Goal: Information Seeking & Learning: Find contact information

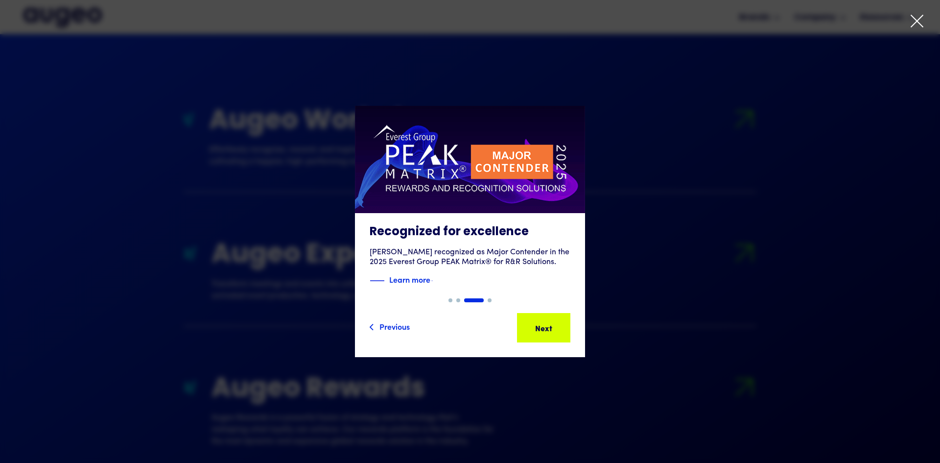
click at [393, 324] on div "Previous" at bounding box center [395, 326] width 30 height 12
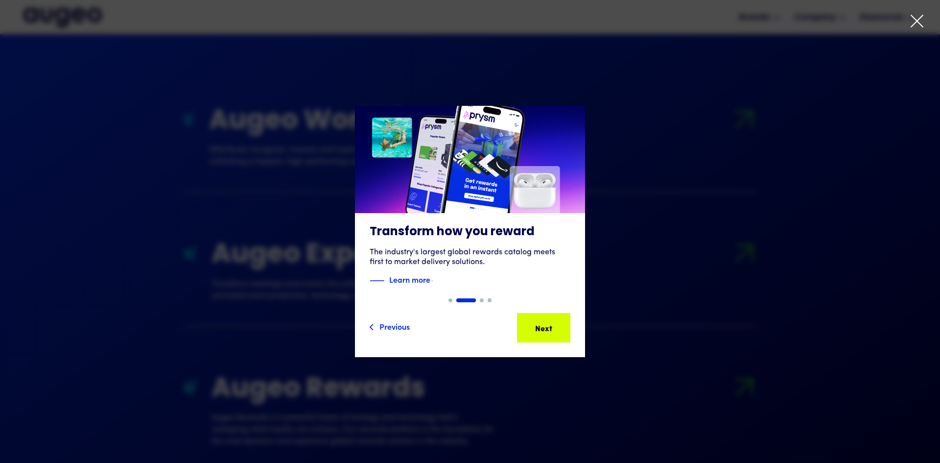
click at [913, 18] on icon at bounding box center [917, 21] width 15 height 15
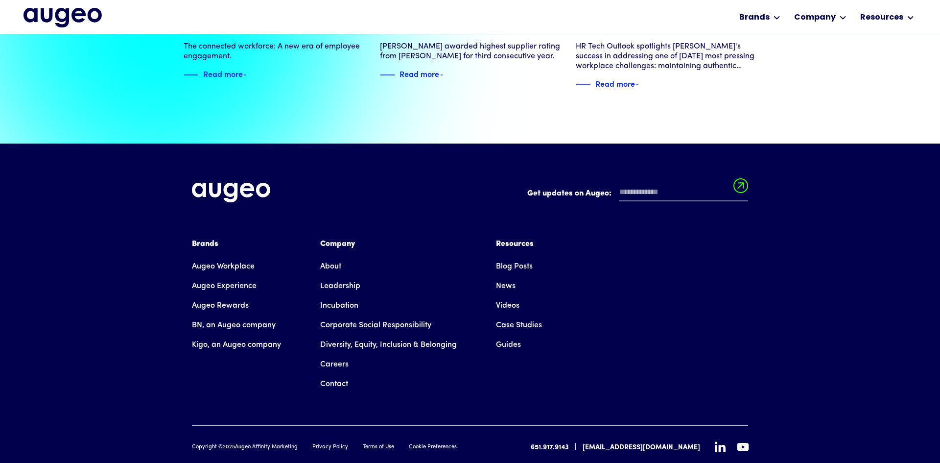
scroll to position [2243, 0]
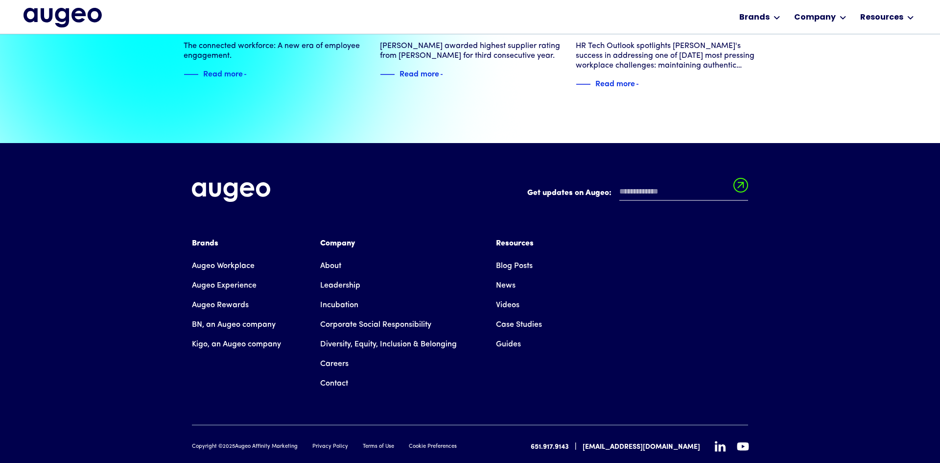
click at [339, 374] on link "Contact" at bounding box center [334, 384] width 28 height 20
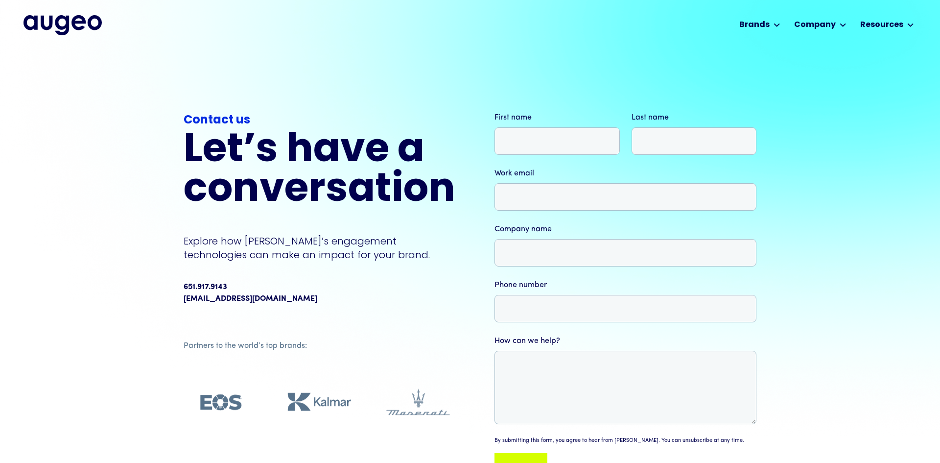
click at [68, 25] on img "home" at bounding box center [63, 25] width 78 height 20
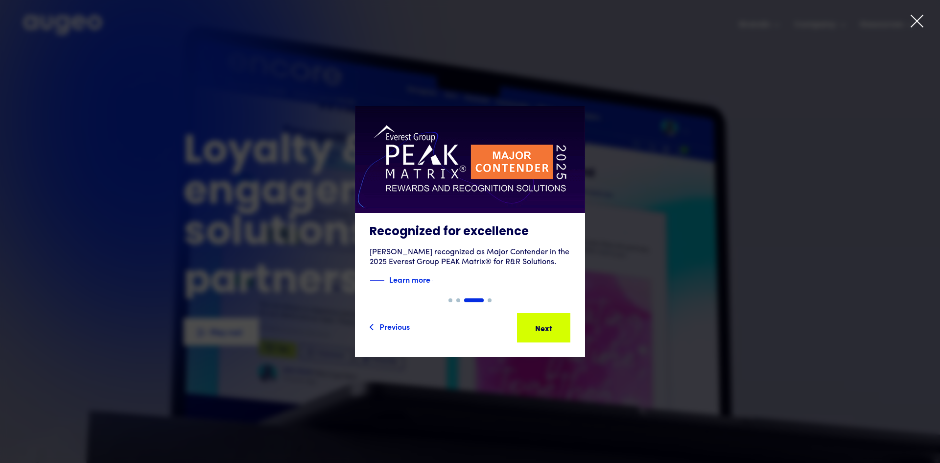
click at [921, 21] on icon at bounding box center [917, 21] width 15 height 15
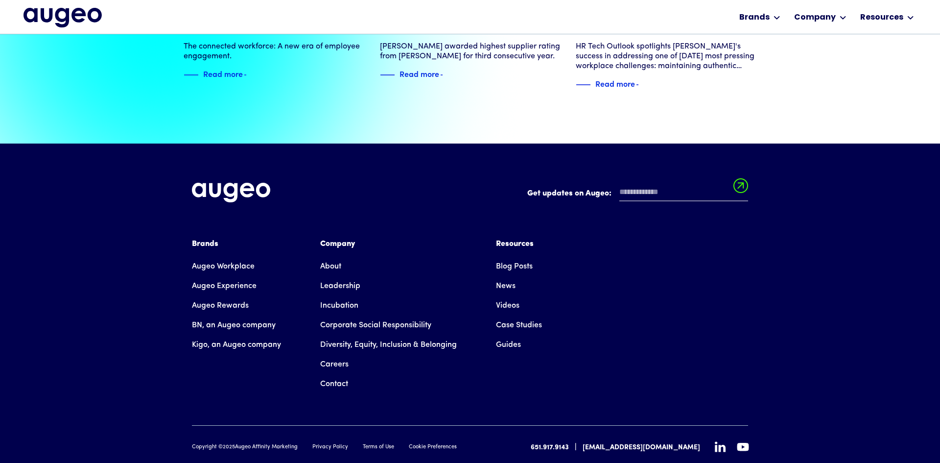
scroll to position [2243, 0]
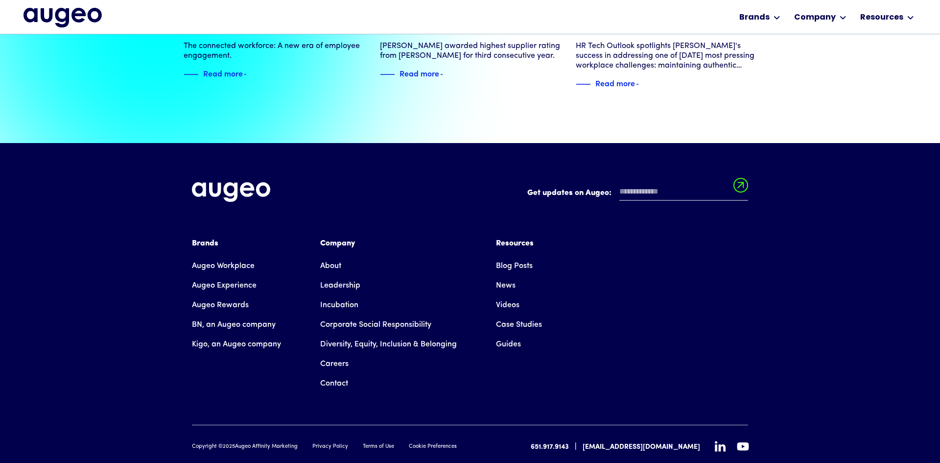
click at [763, 291] on div "Get updates on Augeo: Get updates on Augeo: Thanks for subscribing! Oops! Somet…" at bounding box center [470, 317] width 940 height 349
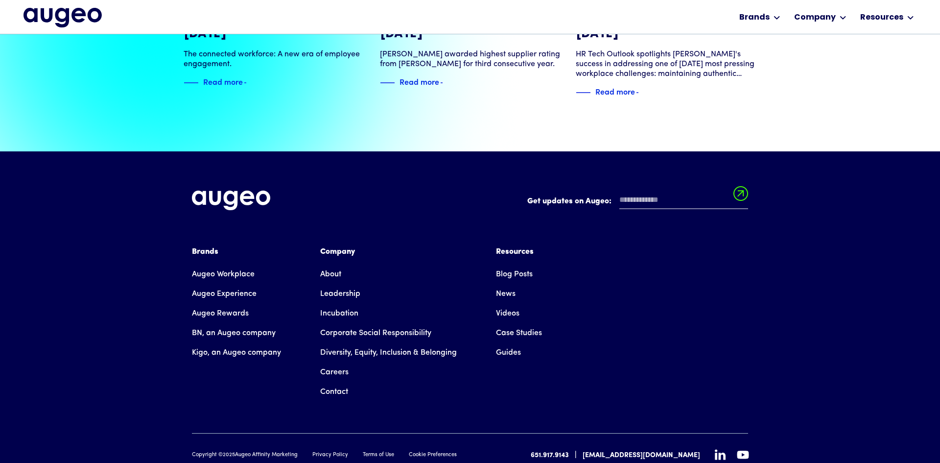
click at [331, 382] on link "Contact" at bounding box center [334, 392] width 28 height 20
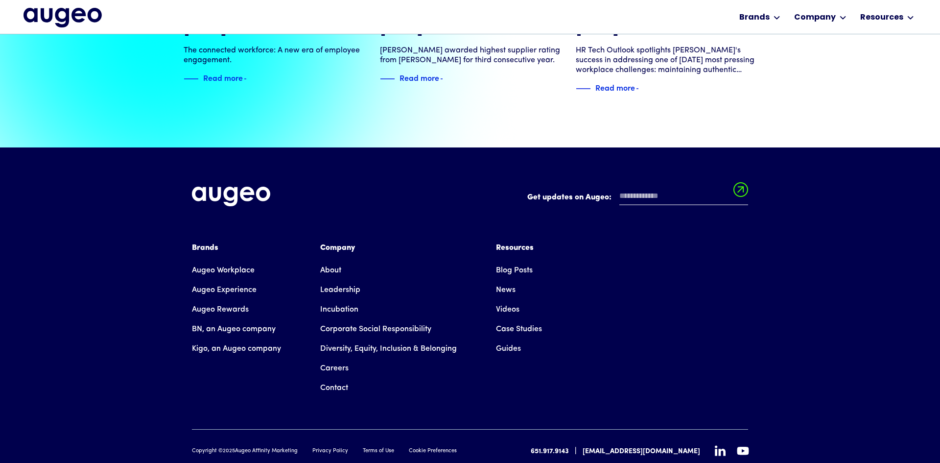
scroll to position [2240, 0]
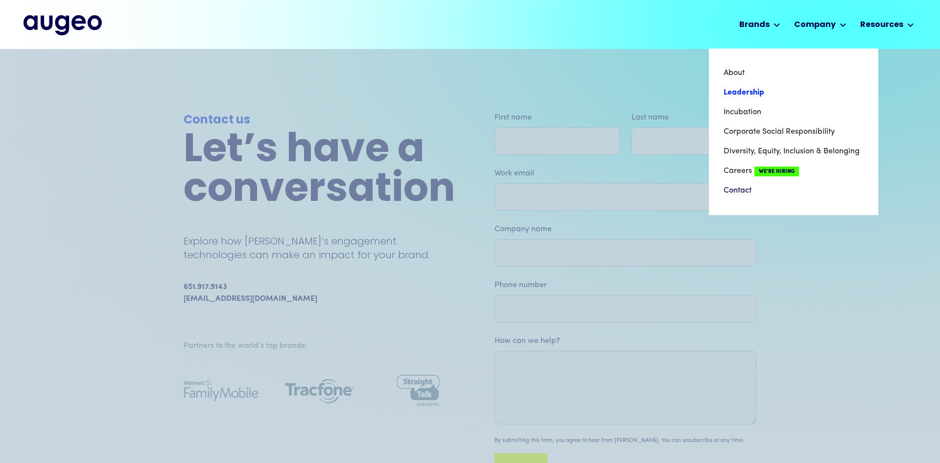
click at [764, 93] on link "Leadership" at bounding box center [794, 93] width 140 height 20
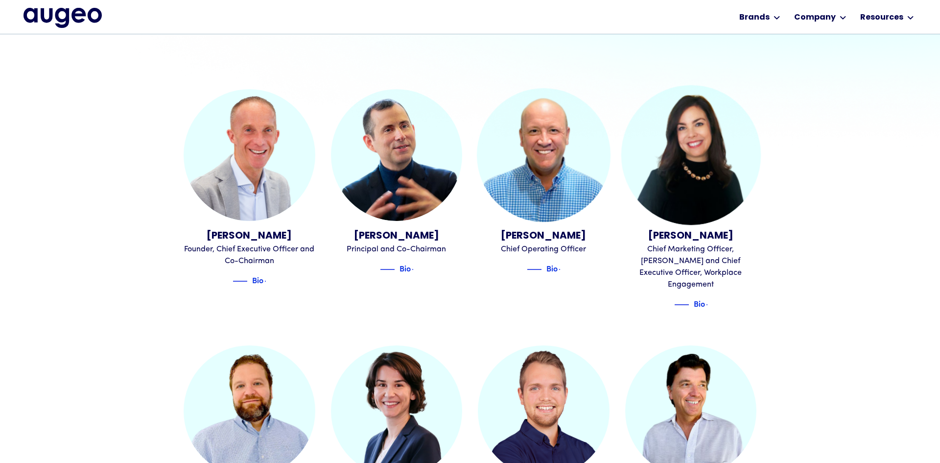
scroll to position [288, 0]
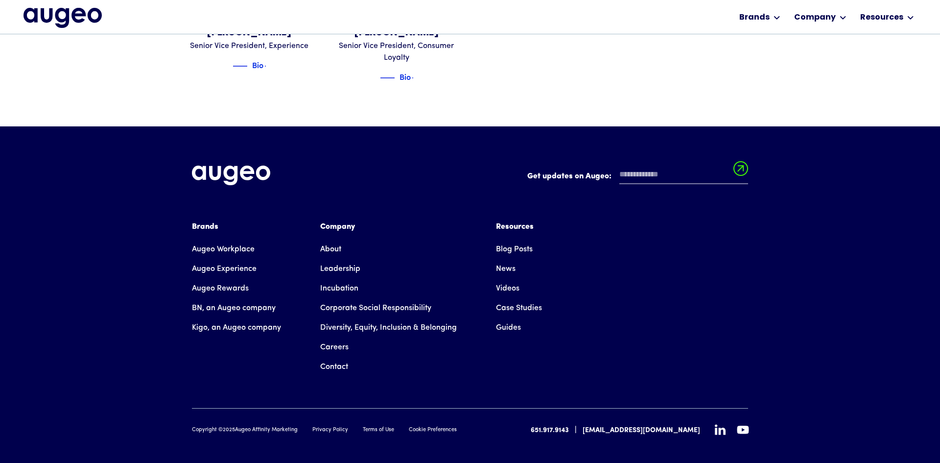
click at [341, 260] on link "Leadership" at bounding box center [340, 269] width 40 height 20
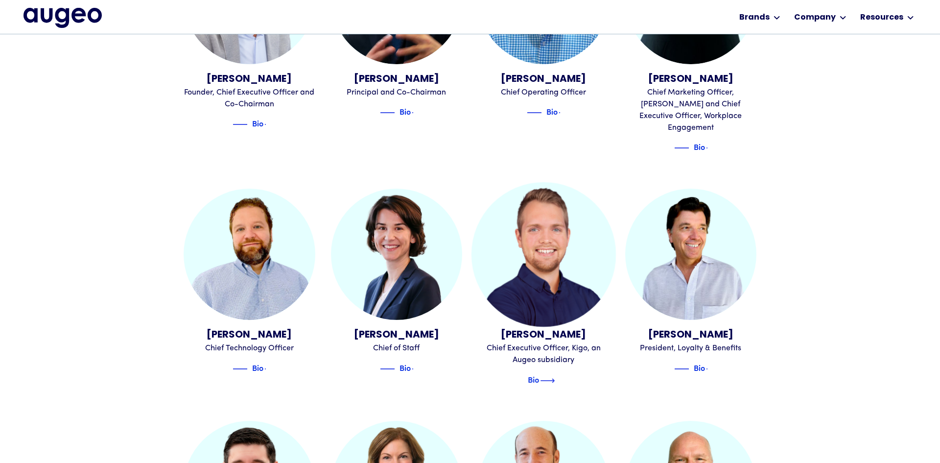
scroll to position [445, 0]
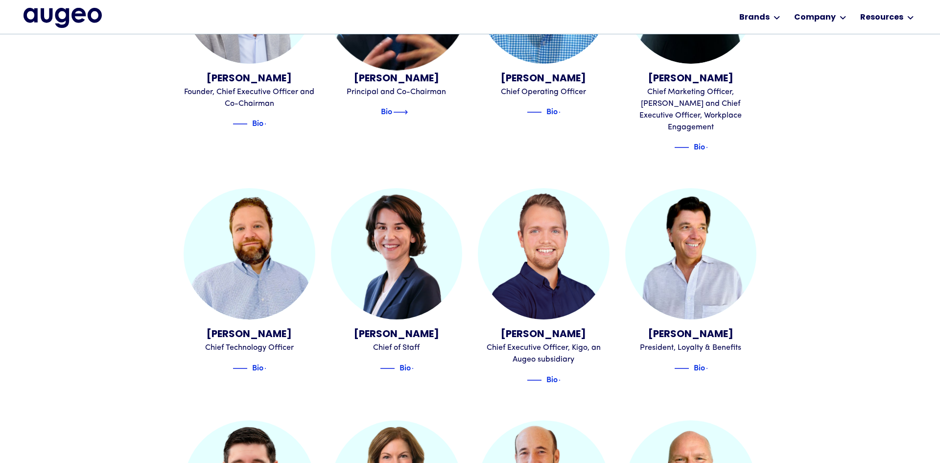
click at [408, 113] on img at bounding box center [400, 112] width 15 height 12
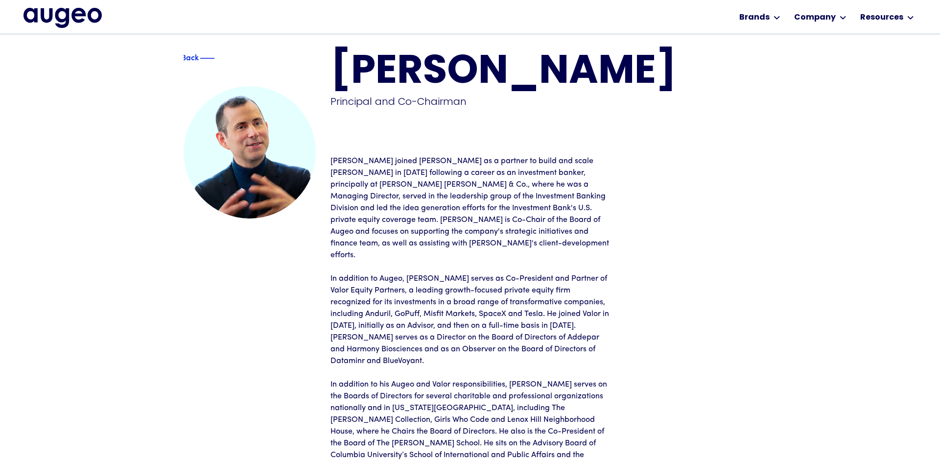
scroll to position [13, 0]
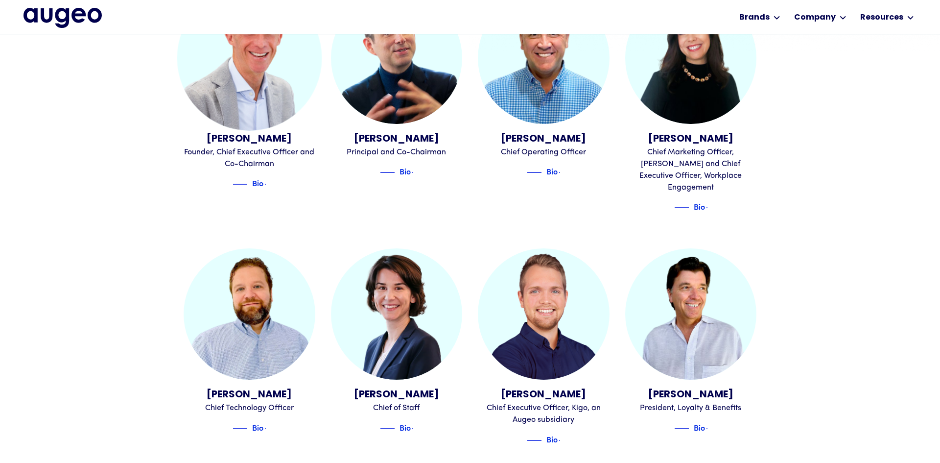
scroll to position [384, 0]
click at [260, 184] on img at bounding box center [253, 185] width 15 height 12
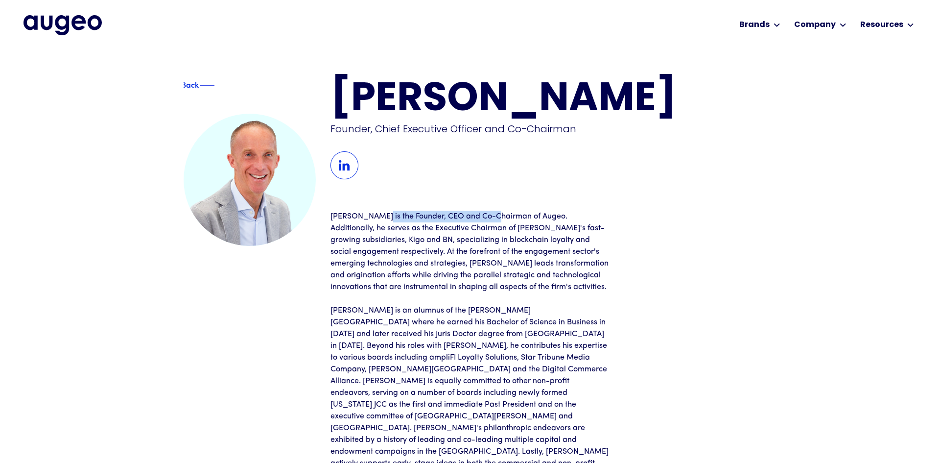
drag, startPoint x: 375, startPoint y: 217, endPoint x: 493, endPoint y: 217, distance: 118.5
click at [493, 217] on p "David is the Founder, CEO and Co-Chairman of Augeo. Additionally, he serves as …" at bounding box center [470, 252] width 279 height 82
copy p "Founder, CEO and Co-Chairman"
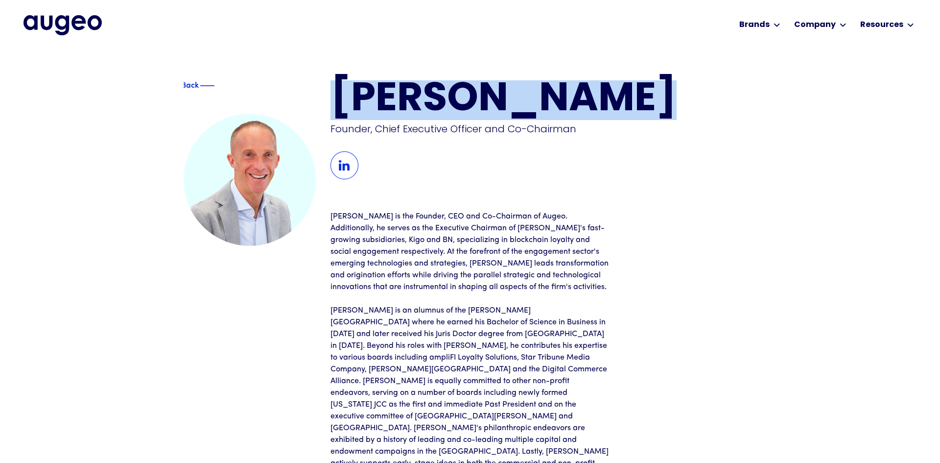
drag, startPoint x: 326, startPoint y: 99, endPoint x: 620, endPoint y: 99, distance: 294.4
click at [620, 99] on div "Back David Kristal Founder, Chief Executive Officer and Co-Chairman David is th…" at bounding box center [470, 280] width 573 height 401
copy h1 "David Kristal"
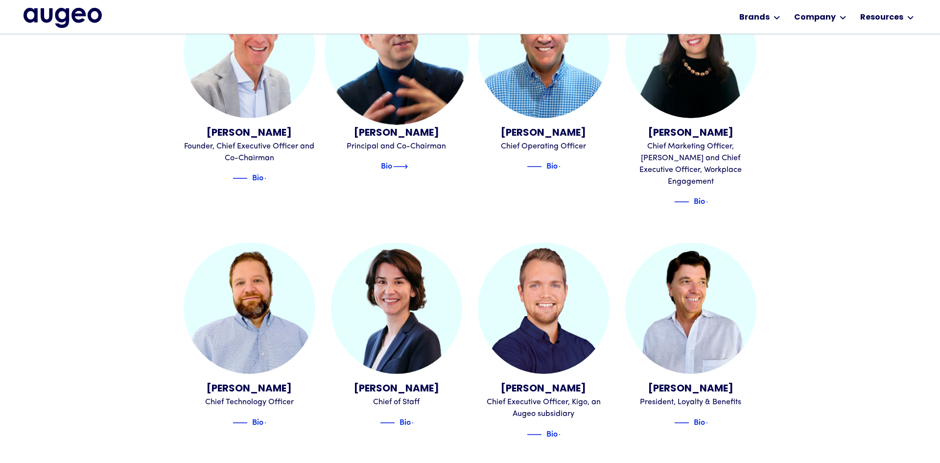
click at [400, 163] on img at bounding box center [400, 167] width 15 height 12
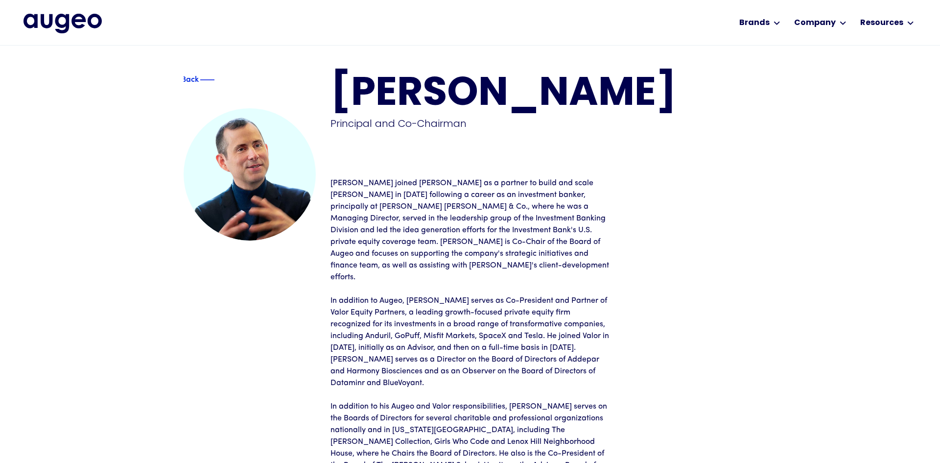
scroll to position [1, 0]
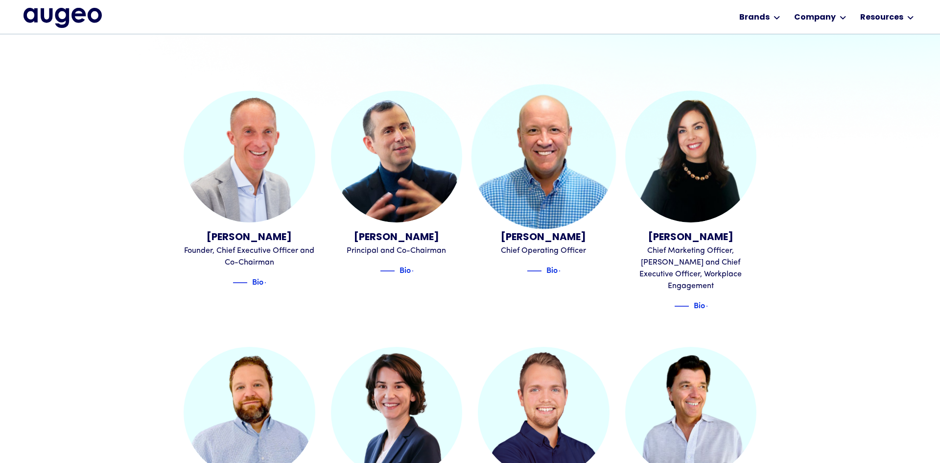
scroll to position [286, 0]
click at [548, 266] on img at bounding box center [547, 271] width 15 height 12
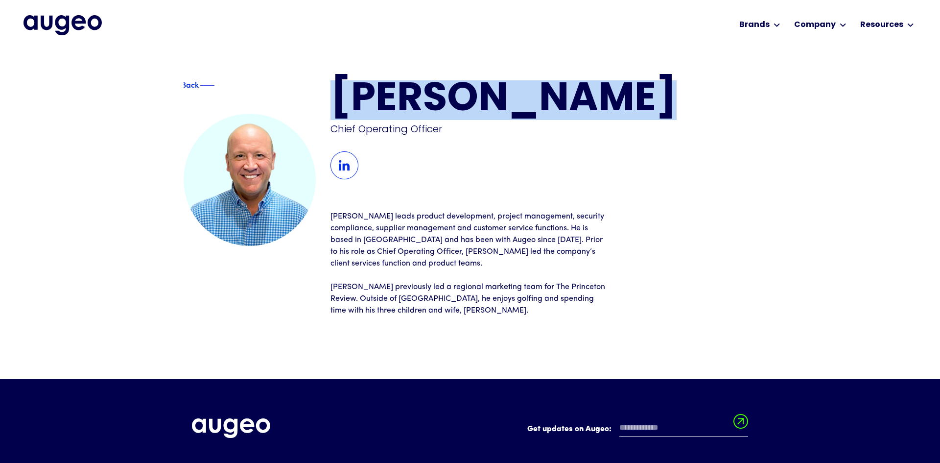
drag, startPoint x: 333, startPoint y: 93, endPoint x: 624, endPoint y: 94, distance: 290.9
click at [624, 94] on h1 "[PERSON_NAME]" at bounding box center [544, 100] width 426 height 40
copy h1 "[PERSON_NAME]"
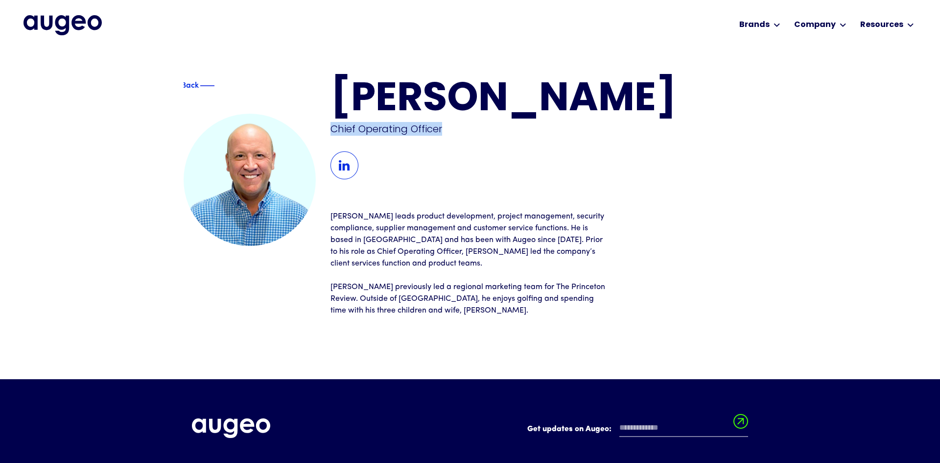
drag, startPoint x: 331, startPoint y: 130, endPoint x: 494, endPoint y: 125, distance: 163.7
click at [494, 125] on div "Chief Operating Officer" at bounding box center [472, 129] width 282 height 14
copy div "Chief Operating Officer"
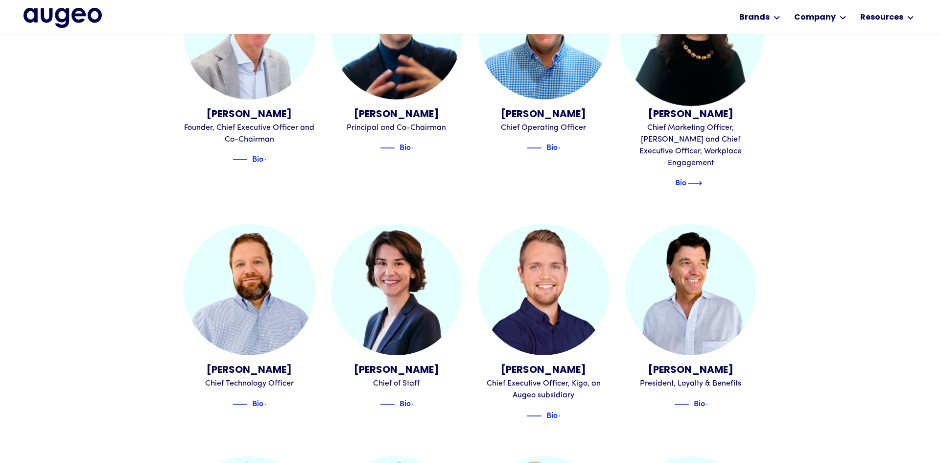
scroll to position [409, 0]
click at [687, 175] on div "Bio" at bounding box center [680, 181] width 11 height 12
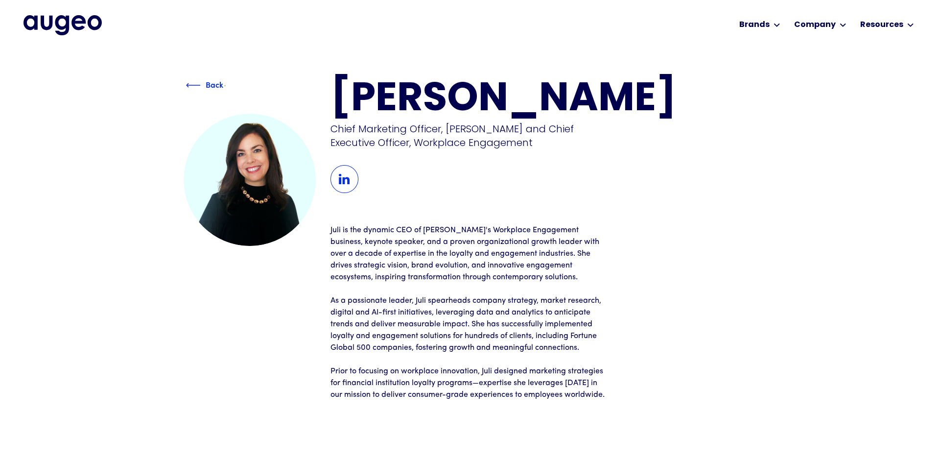
click at [192, 83] on img at bounding box center [193, 85] width 15 height 12
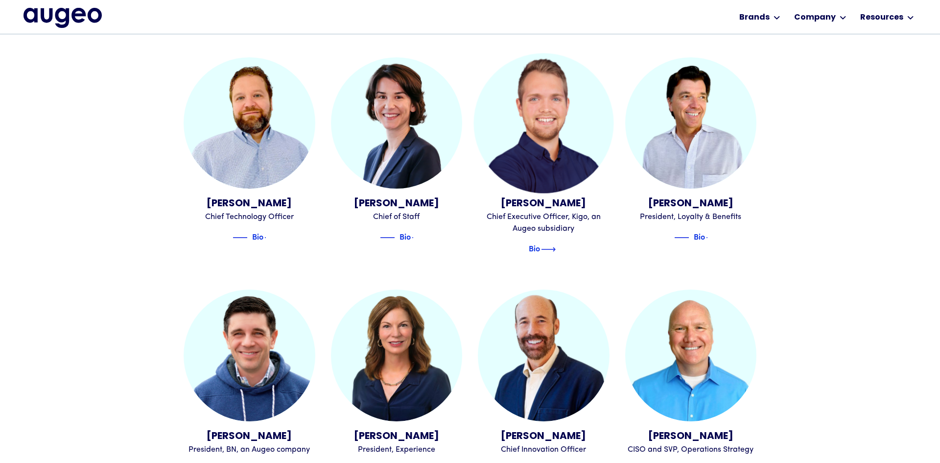
click at [551, 243] on img at bounding box center [548, 249] width 15 height 12
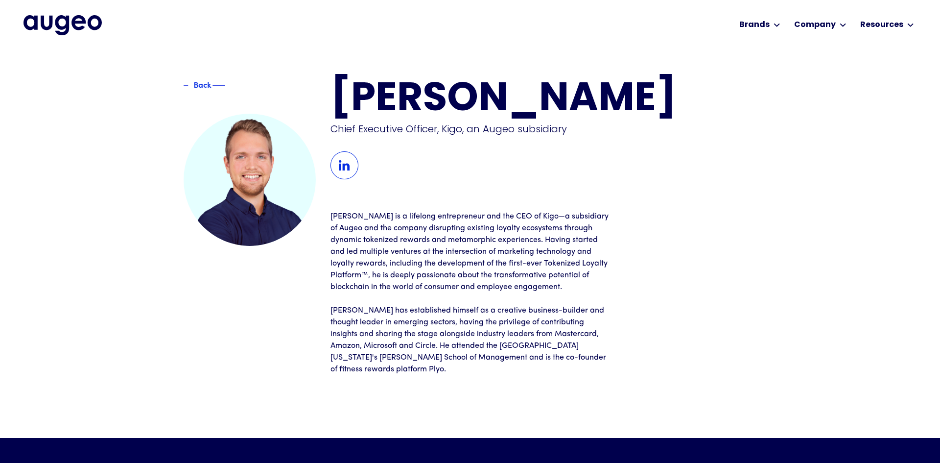
click at [196, 84] on div "Back" at bounding box center [203, 86] width 58 height 12
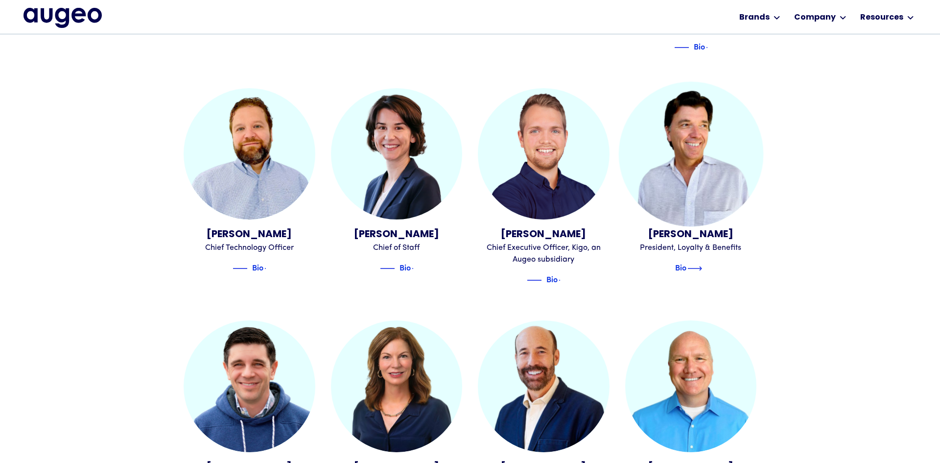
click at [695, 263] on img at bounding box center [695, 269] width 15 height 12
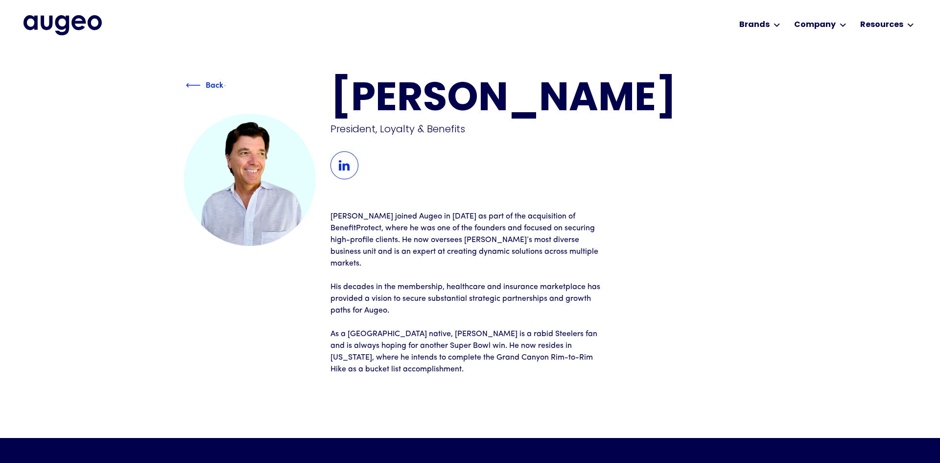
click at [208, 87] on div "Back" at bounding box center [215, 84] width 18 height 12
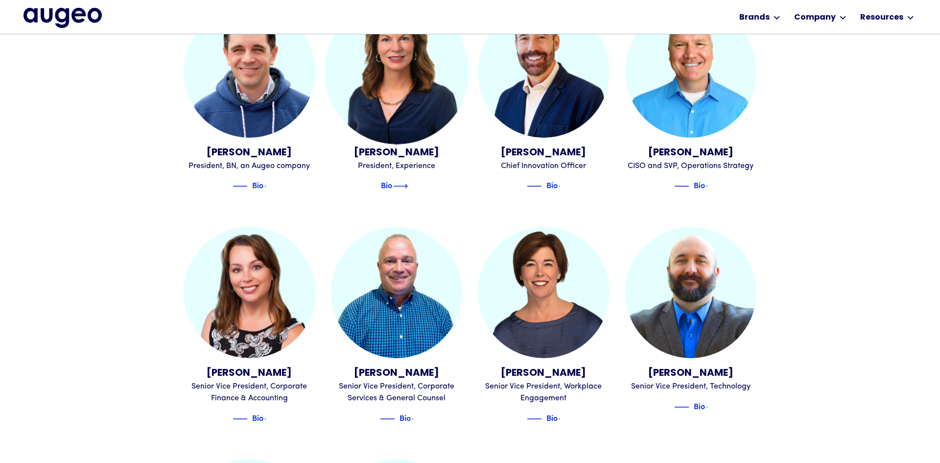
scroll to position [860, 0]
click at [392, 178] on div "Bio" at bounding box center [386, 184] width 11 height 12
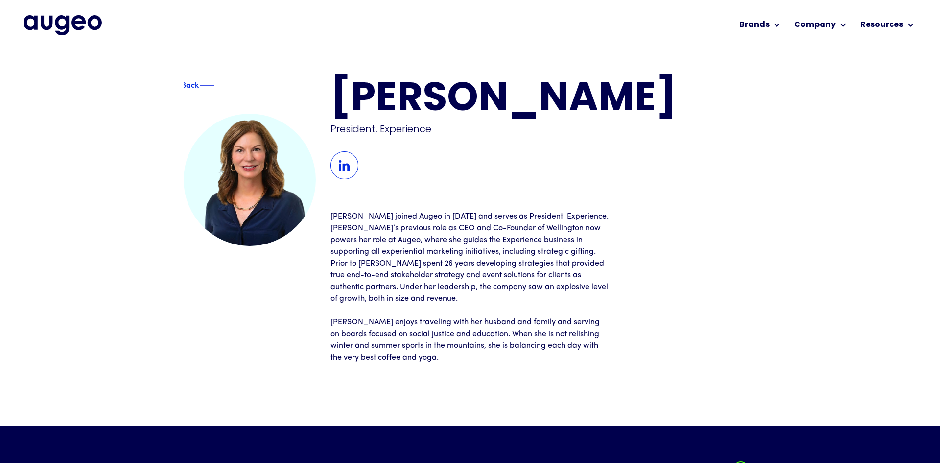
click at [439, 217] on p "[PERSON_NAME] joined Augeo in [DATE] and serves as President, Experience. [PERS…" at bounding box center [470, 258] width 279 height 94
drag, startPoint x: 438, startPoint y: 216, endPoint x: 540, endPoint y: 212, distance: 101.5
click at [540, 212] on p "[PERSON_NAME] joined Augeo in [DATE] and serves as President, Experience. [PERS…" at bounding box center [470, 258] width 279 height 94
drag, startPoint x: 437, startPoint y: 213, endPoint x: 552, endPoint y: 214, distance: 115.1
click at [552, 214] on p "[PERSON_NAME] joined Augeo in [DATE] and serves as President, Experience. [PERS…" at bounding box center [470, 258] width 279 height 94
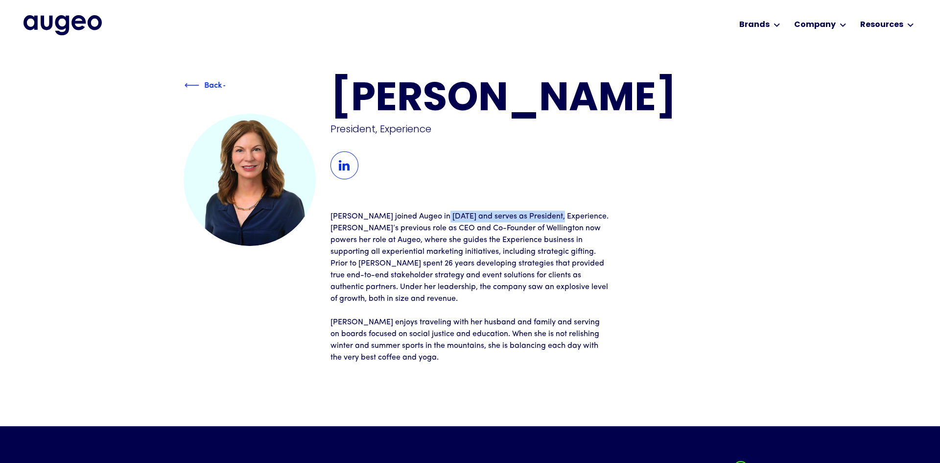
click at [192, 81] on div "Back" at bounding box center [214, 86] width 58 height 12
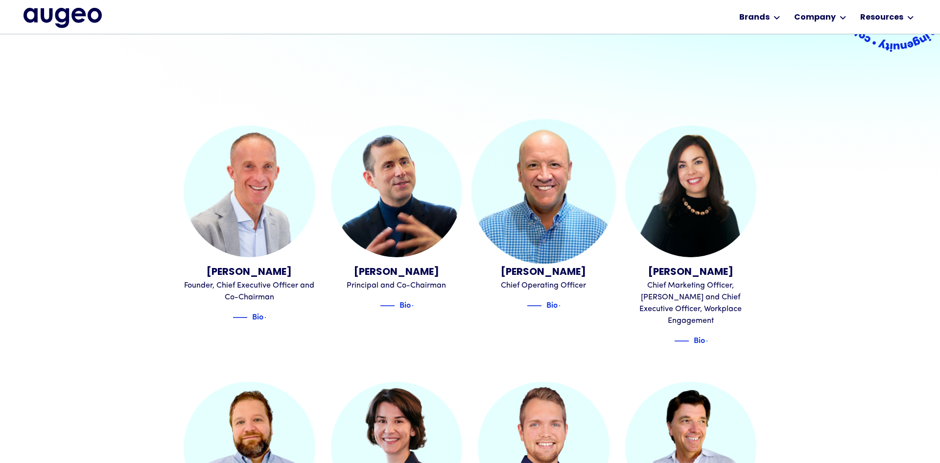
scroll to position [252, 0]
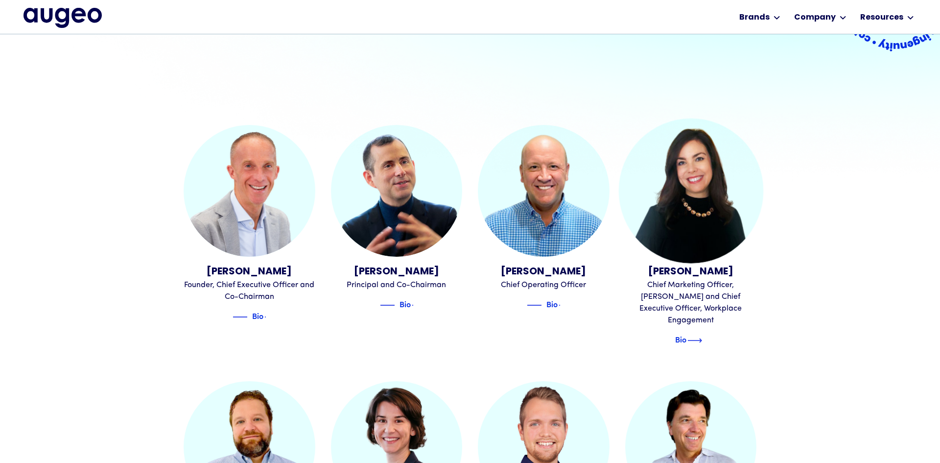
click at [687, 333] on div "Bio" at bounding box center [680, 339] width 11 height 12
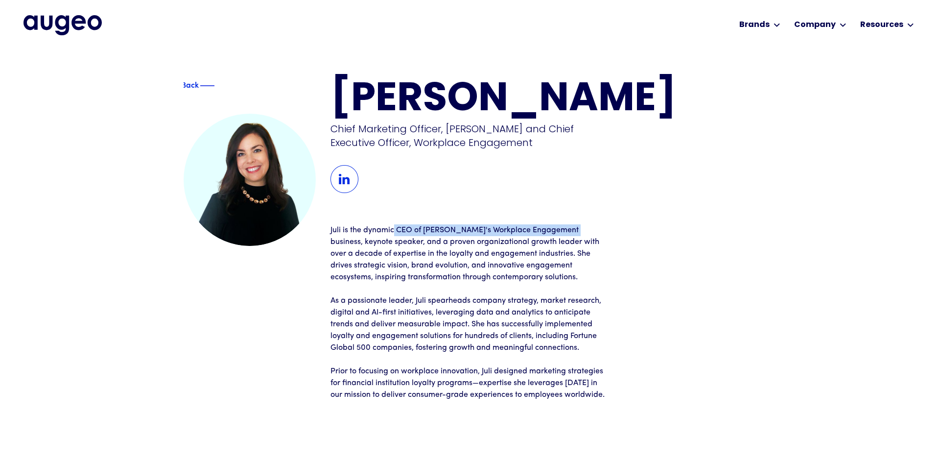
drag, startPoint x: 394, startPoint y: 232, endPoint x: 571, endPoint y: 234, distance: 176.3
click at [571, 234] on p "Juli is the dynamic CEO of Augeo's Workplace Engagement business, keynote speak…" at bounding box center [470, 253] width 279 height 59
click at [439, 230] on p "Juli is the dynamic CEO of Augeo's Workplace Engagement business, keynote speak…" at bounding box center [470, 253] width 279 height 59
click at [440, 229] on p "Juli is the dynamic CEO of Augeo's Workplace Engagement business, keynote speak…" at bounding box center [470, 253] width 279 height 59
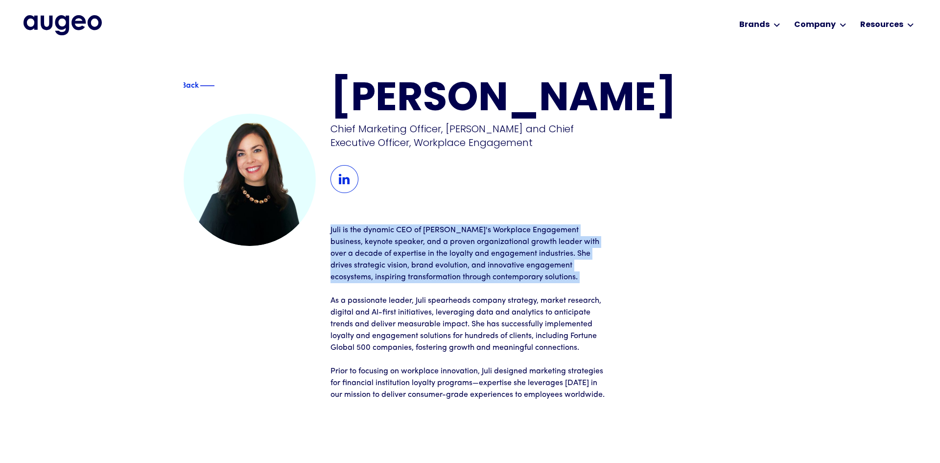
click at [440, 229] on p "Juli is the dynamic CEO of Augeo's Workplace Engagement business, keynote speak…" at bounding box center [470, 253] width 279 height 59
click at [473, 232] on p "Juli is the dynamic CEO of Augeo's Workplace Engagement business, keynote speak…" at bounding box center [470, 253] width 279 height 59
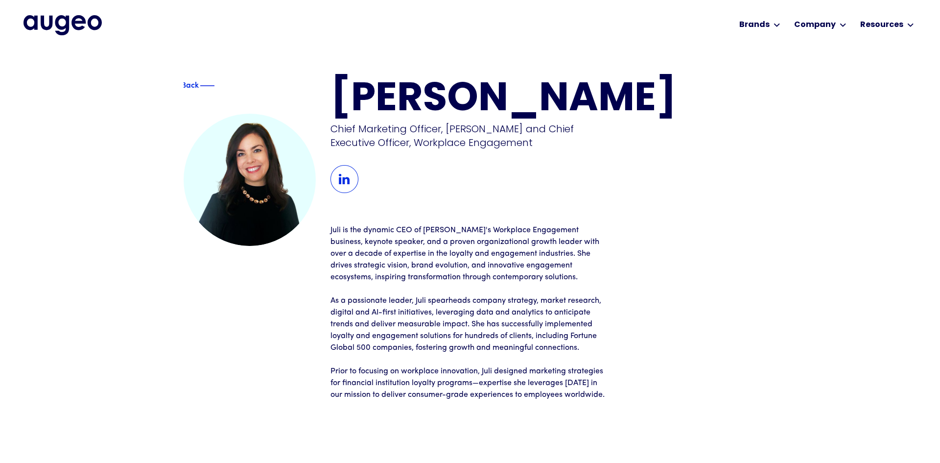
drag, startPoint x: 484, startPoint y: 229, endPoint x: 496, endPoint y: 228, distance: 11.4
click at [486, 229] on p "Juli is the dynamic CEO of Augeo's Workplace Engagement business, keynote speak…" at bounding box center [470, 253] width 279 height 59
drag, startPoint x: 453, startPoint y: 225, endPoint x: 571, endPoint y: 227, distance: 117.6
click at [571, 227] on p "Juli is the dynamic CEO of Augeo's Workplace Engagement business, keynote speak…" at bounding box center [470, 253] width 279 height 59
click at [433, 229] on p "Juli is the dynamic CEO of Augeo's Workplace Engagement business, keynote speak…" at bounding box center [470, 253] width 279 height 59
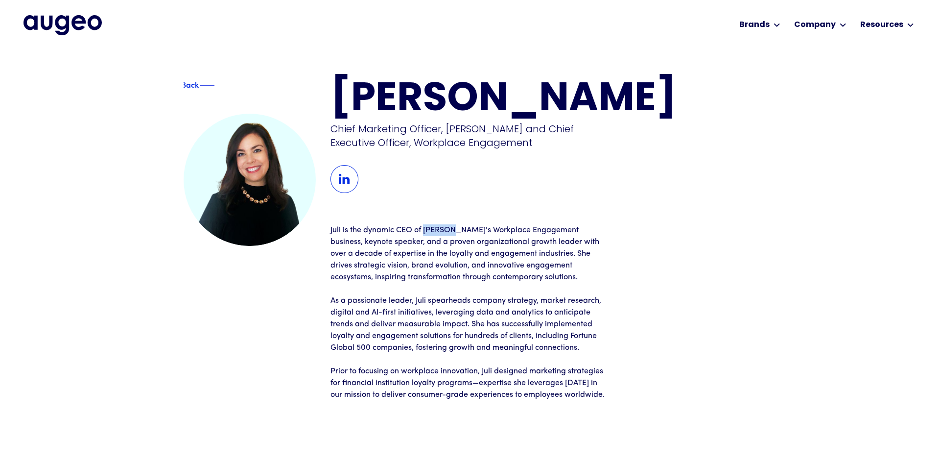
click at [433, 229] on p "Juli is the dynamic CEO of Augeo's Workplace Engagement business, keynote speak…" at bounding box center [470, 253] width 279 height 59
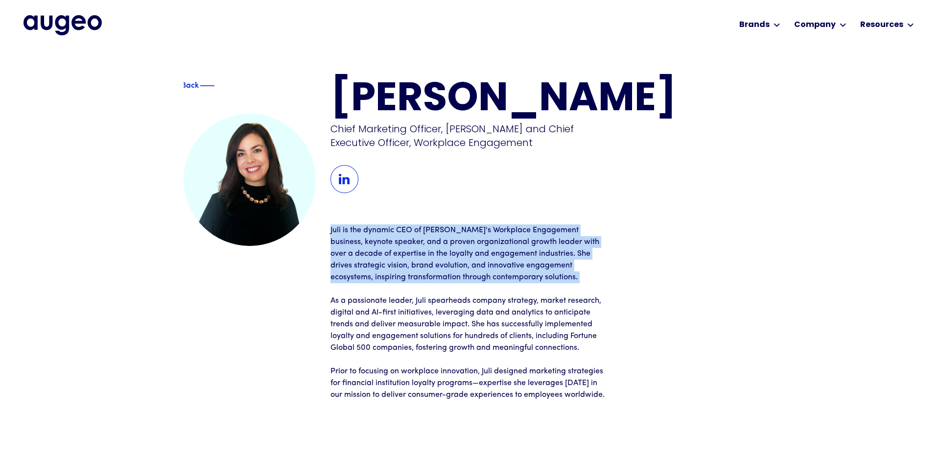
click at [433, 229] on p "Juli is the dynamic CEO of Augeo's Workplace Engagement business, keynote speak…" at bounding box center [470, 253] width 279 height 59
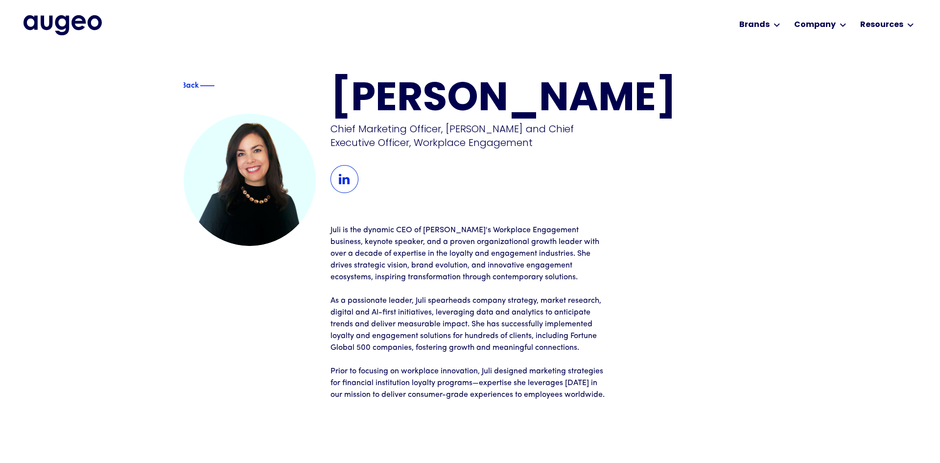
click at [433, 229] on p "Juli is the dynamic CEO of Augeo's Workplace Engagement business, keynote speak…" at bounding box center [470, 253] width 279 height 59
click at [191, 84] on div "Back" at bounding box center [211, 86] width 58 height 12
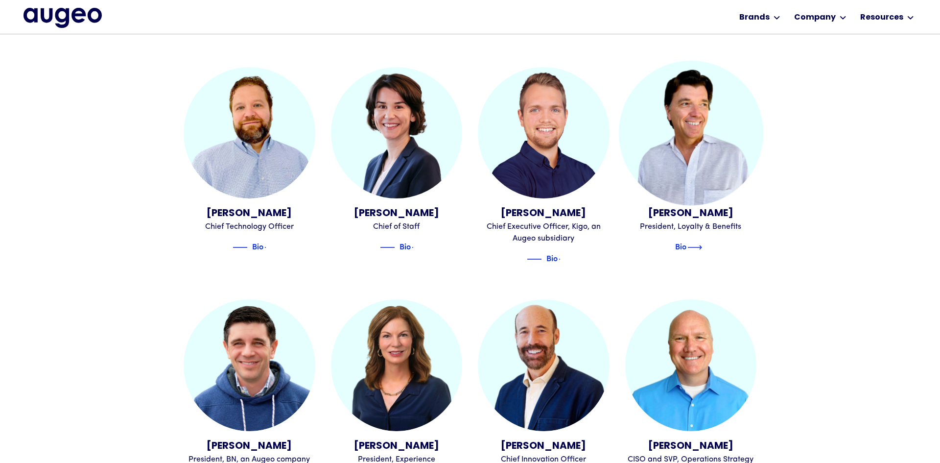
scroll to position [566, 0]
click at [687, 240] on div "Bio" at bounding box center [680, 246] width 11 height 12
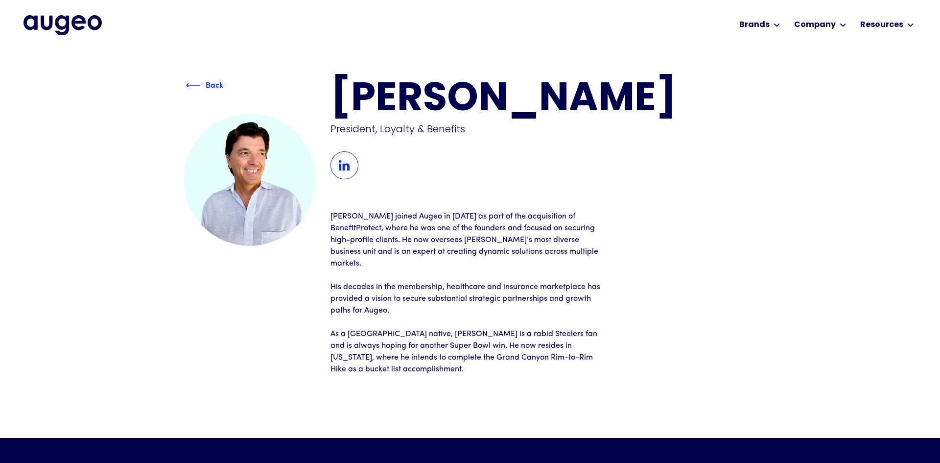
click at [207, 85] on div "Back" at bounding box center [215, 84] width 18 height 12
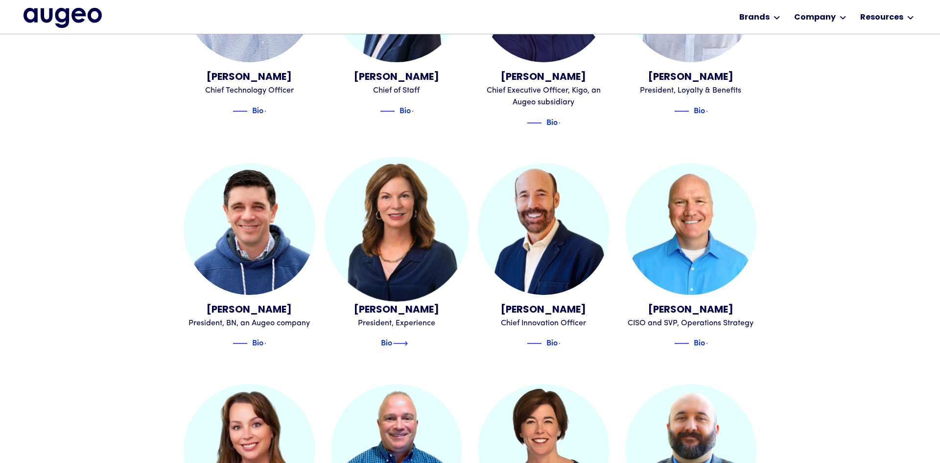
scroll to position [702, 0]
click at [392, 336] on div "Bio" at bounding box center [386, 342] width 11 height 12
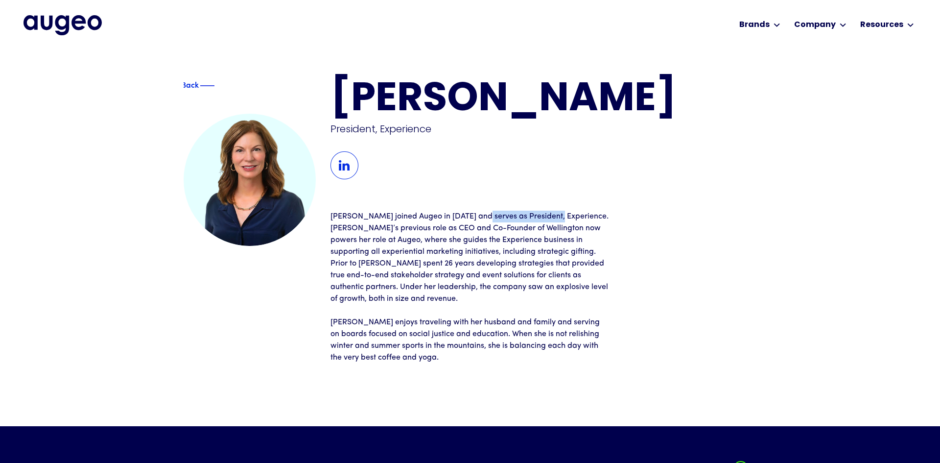
drag, startPoint x: 476, startPoint y: 215, endPoint x: 552, endPoint y: 219, distance: 76.0
click at [552, 219] on p "Joan joined Augeo in 2021 and serves as President, Experience. Joan’s previous …" at bounding box center [470, 258] width 279 height 94
click at [419, 192] on div "Joan Wells President, Experience Joan joined Augeo in 2021 and serves as Presid…" at bounding box center [544, 221] width 426 height 283
drag, startPoint x: 515, startPoint y: 216, endPoint x: 560, endPoint y: 214, distance: 45.1
click at [560, 214] on p "Joan joined Augeo in 2021 and serves as President, Experience. Joan’s previous …" at bounding box center [470, 258] width 279 height 94
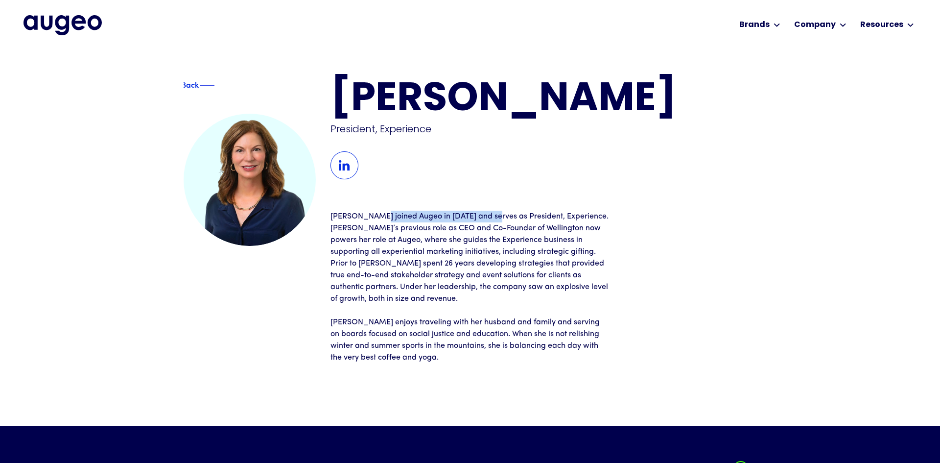
drag, startPoint x: 374, startPoint y: 216, endPoint x: 487, endPoint y: 220, distance: 113.2
click at [487, 220] on p "Joan joined Augeo in 2021 and serves as President, Experience. Joan’s previous …" at bounding box center [470, 258] width 279 height 94
click at [530, 217] on p "Joan joined Augeo in 2021 and serves as President, Experience. Joan’s previous …" at bounding box center [470, 258] width 279 height 94
click at [211, 88] on div "Back" at bounding box center [215, 84] width 18 height 12
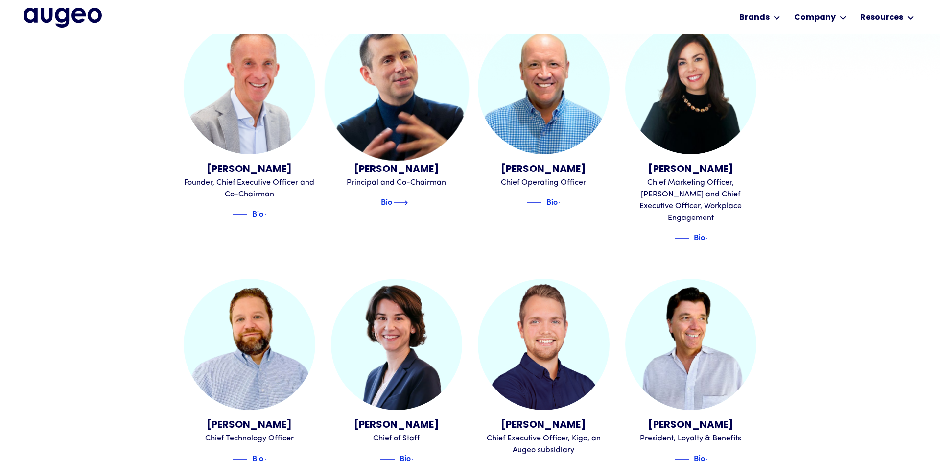
scroll to position [355, 0]
click at [392, 203] on div "Bio" at bounding box center [386, 201] width 11 height 12
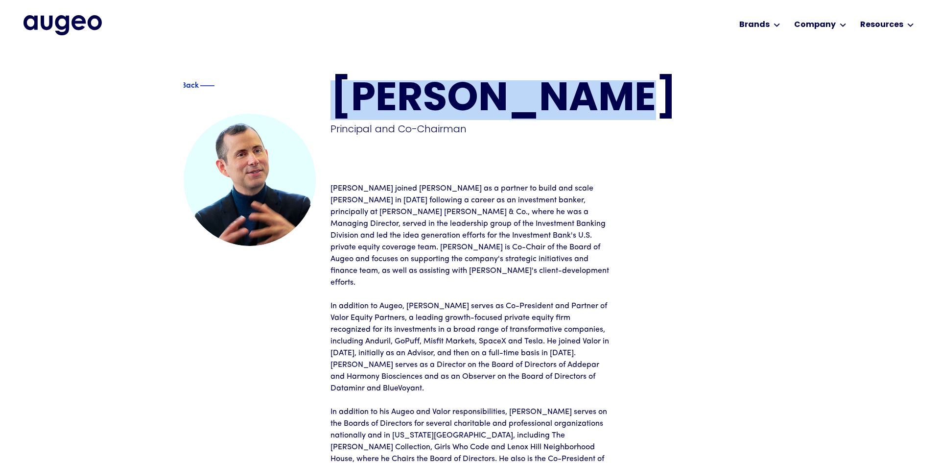
drag, startPoint x: 334, startPoint y: 100, endPoint x: 600, endPoint y: 87, distance: 266.3
click at [600, 87] on h1 "[PERSON_NAME]" at bounding box center [544, 100] width 426 height 40
copy h1 "[PERSON_NAME]"
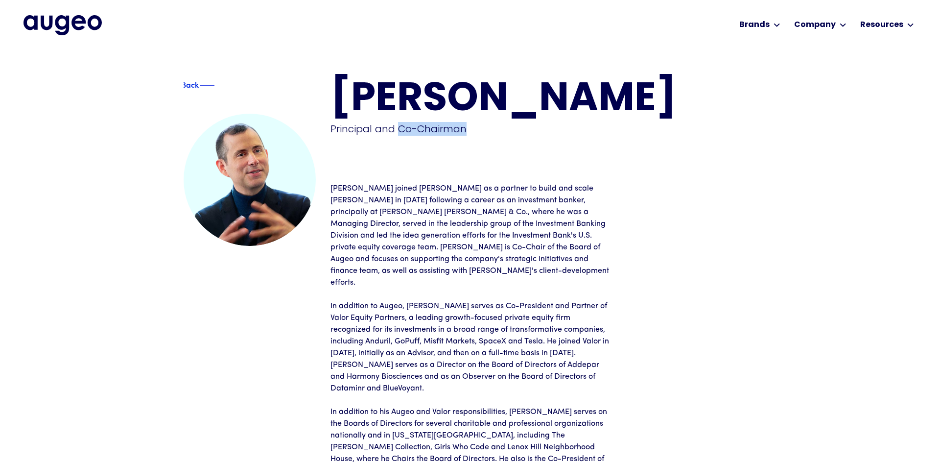
drag, startPoint x: 397, startPoint y: 128, endPoint x: 481, endPoint y: 130, distance: 84.8
click at [481, 130] on div "Principal and Co-Chairman" at bounding box center [472, 129] width 282 height 14
copy div "Co-Chairman"
click at [666, 147] on div "[PERSON_NAME] Principal and Co-Chairman" at bounding box center [544, 115] width 426 height 71
drag, startPoint x: 326, startPoint y: 128, endPoint x: 469, endPoint y: 131, distance: 142.6
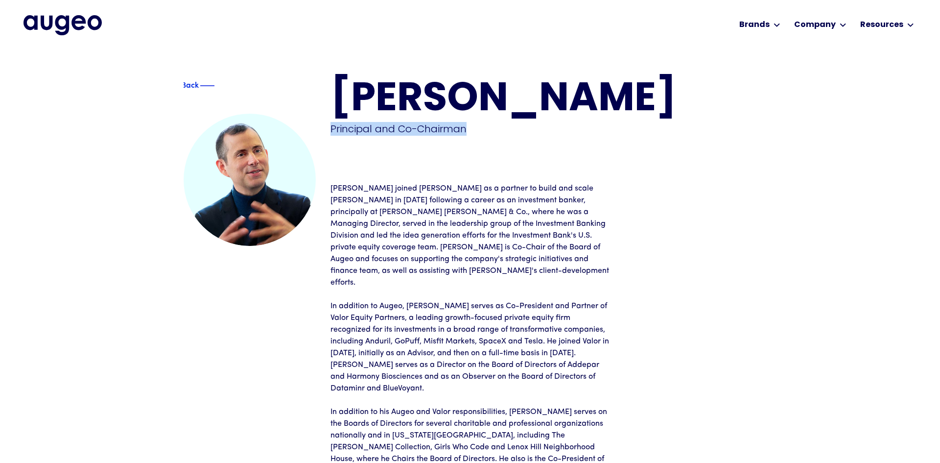
click at [469, 131] on div "Back [PERSON_NAME] Principal and Co-Chairman [PERSON_NAME] joined [PERSON_NAME]…" at bounding box center [470, 348] width 573 height 537
copy div "Principal and Co-Chairman"
click at [187, 85] on img at bounding box center [191, 85] width 15 height 12
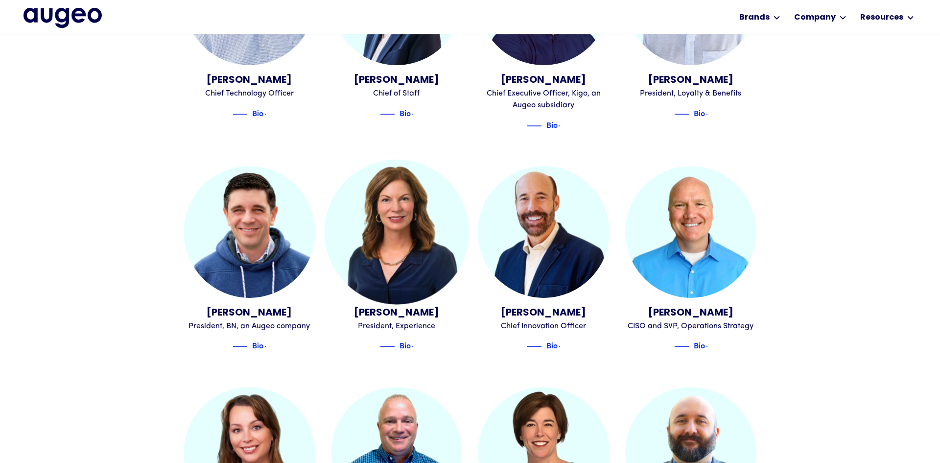
scroll to position [699, 0]
click at [401, 340] on img at bounding box center [400, 346] width 15 height 12
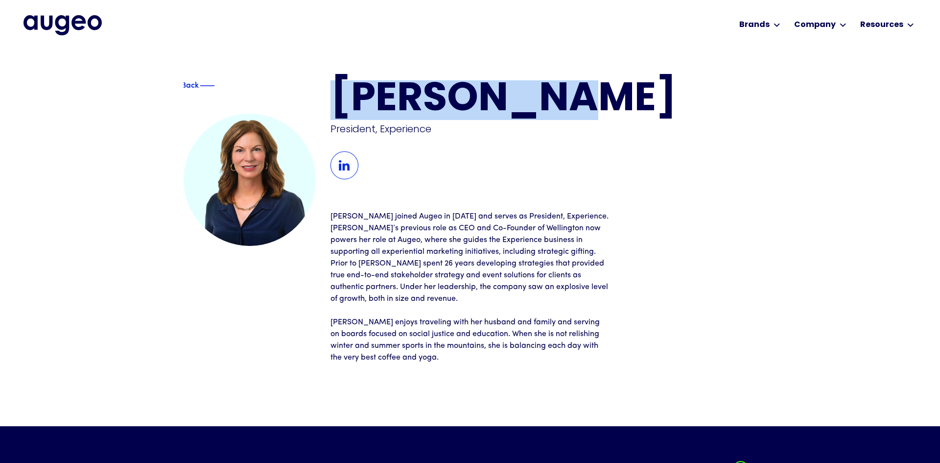
drag, startPoint x: 335, startPoint y: 95, endPoint x: 615, endPoint y: 92, distance: 280.2
click at [615, 92] on h1 "[PERSON_NAME]" at bounding box center [544, 100] width 426 height 40
copy h1 "[PERSON_NAME]"
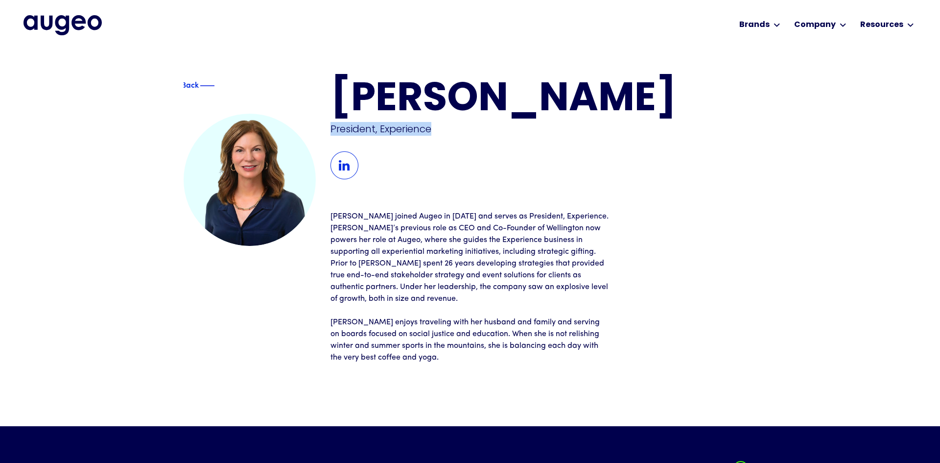
drag, startPoint x: 331, startPoint y: 127, endPoint x: 447, endPoint y: 126, distance: 116.1
click at [447, 126] on div "President, Experience" at bounding box center [472, 129] width 282 height 14
copy div "President, Experience"
click at [351, 167] on img at bounding box center [345, 165] width 28 height 28
click at [62, 18] on img "home" at bounding box center [63, 25] width 78 height 20
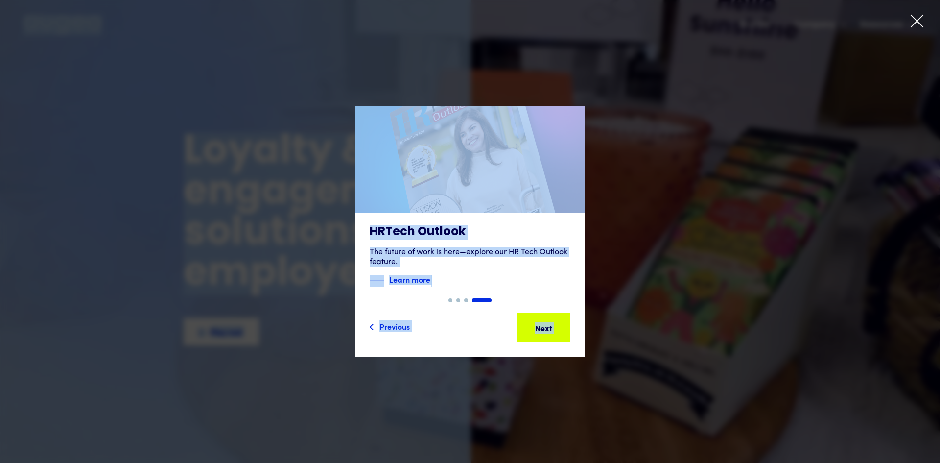
click at [912, 24] on icon at bounding box center [917, 21] width 15 height 15
